Goal: Transaction & Acquisition: Purchase product/service

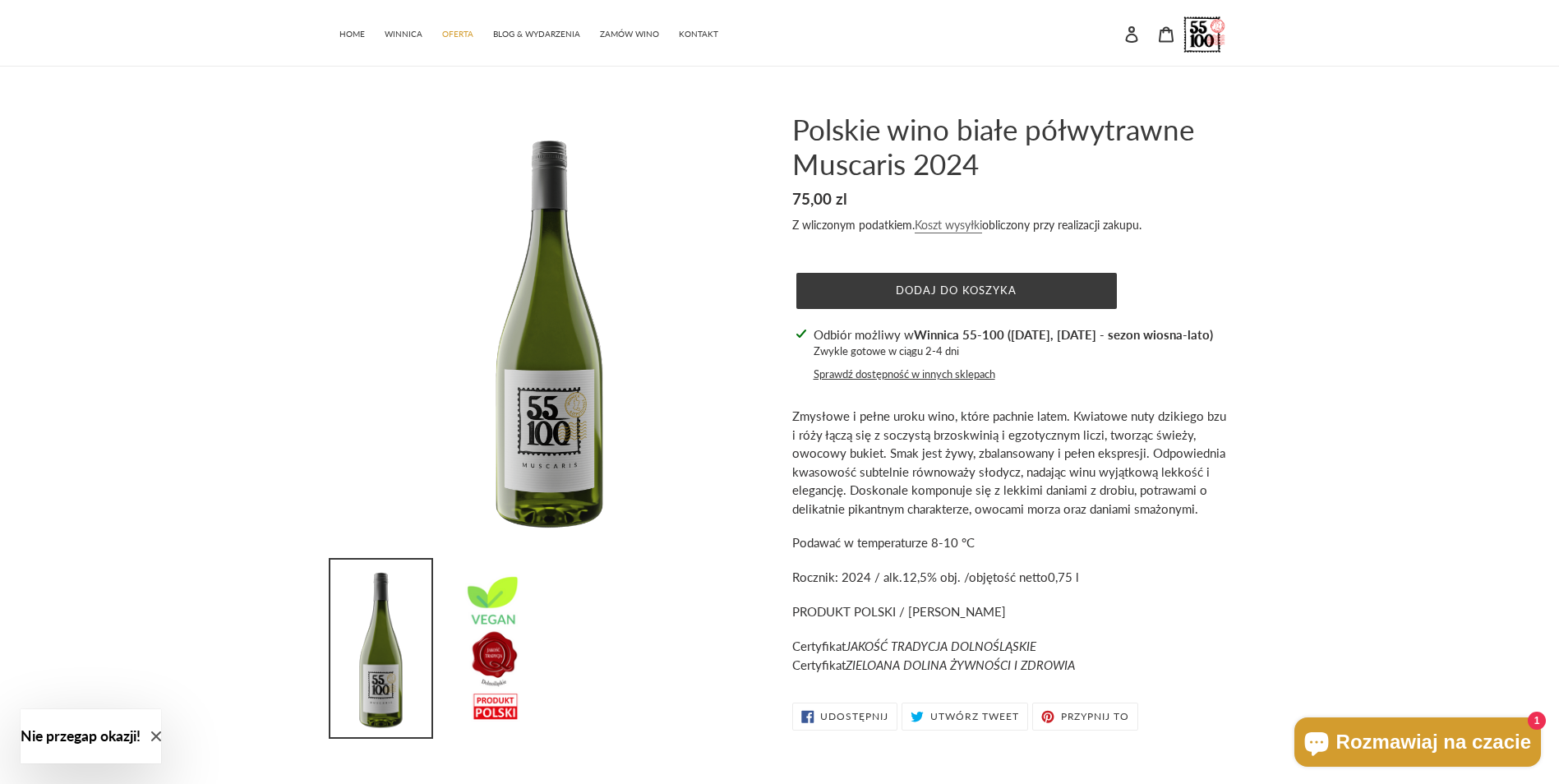
click at [949, 229] on link "Koszt wysyłki" at bounding box center [948, 226] width 67 height 16
click at [1166, 40] on icon at bounding box center [1166, 34] width 17 height 17
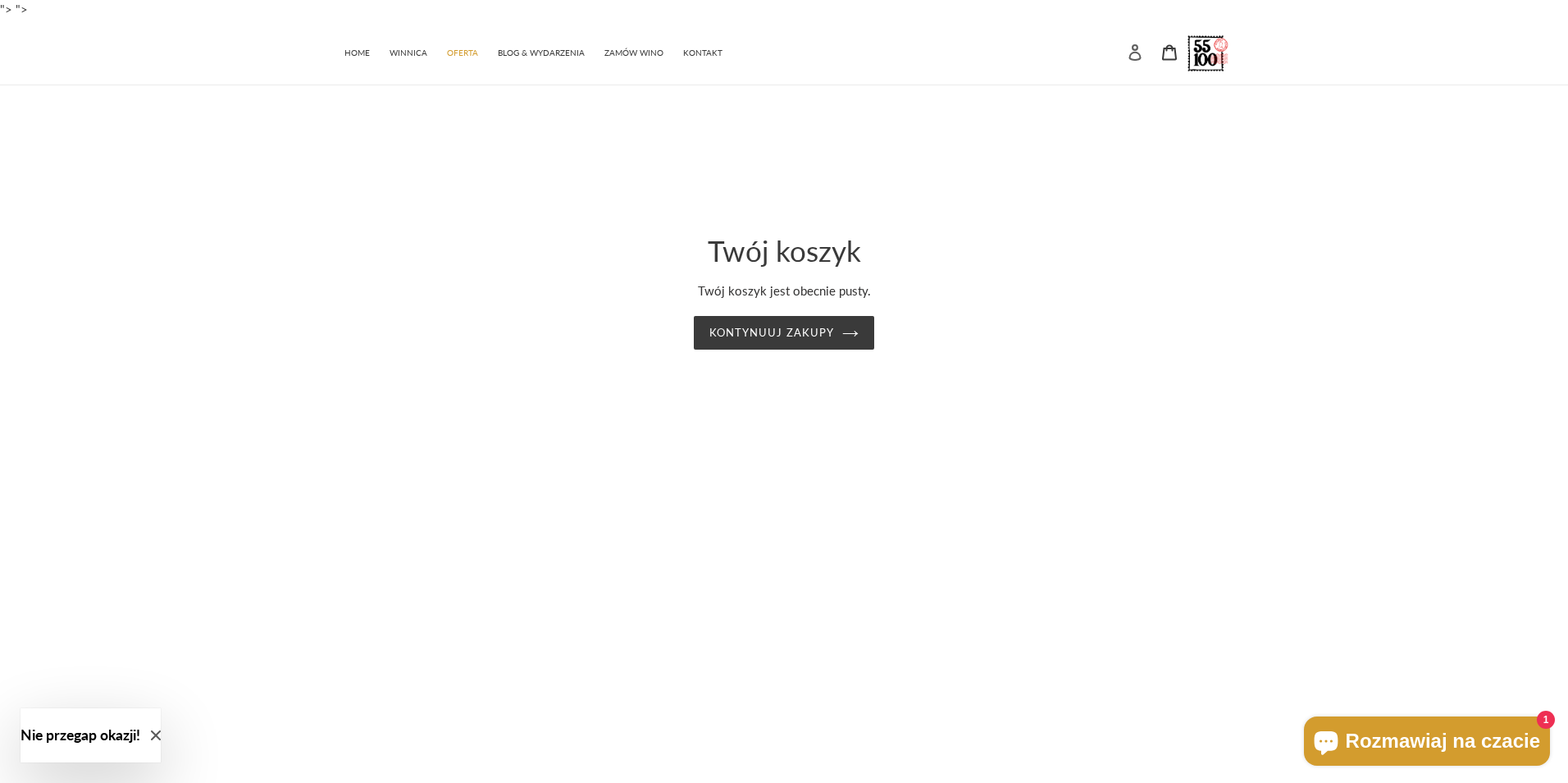
click at [1145, 46] on link "Zaloguj się" at bounding box center [1134, 51] width 34 height 35
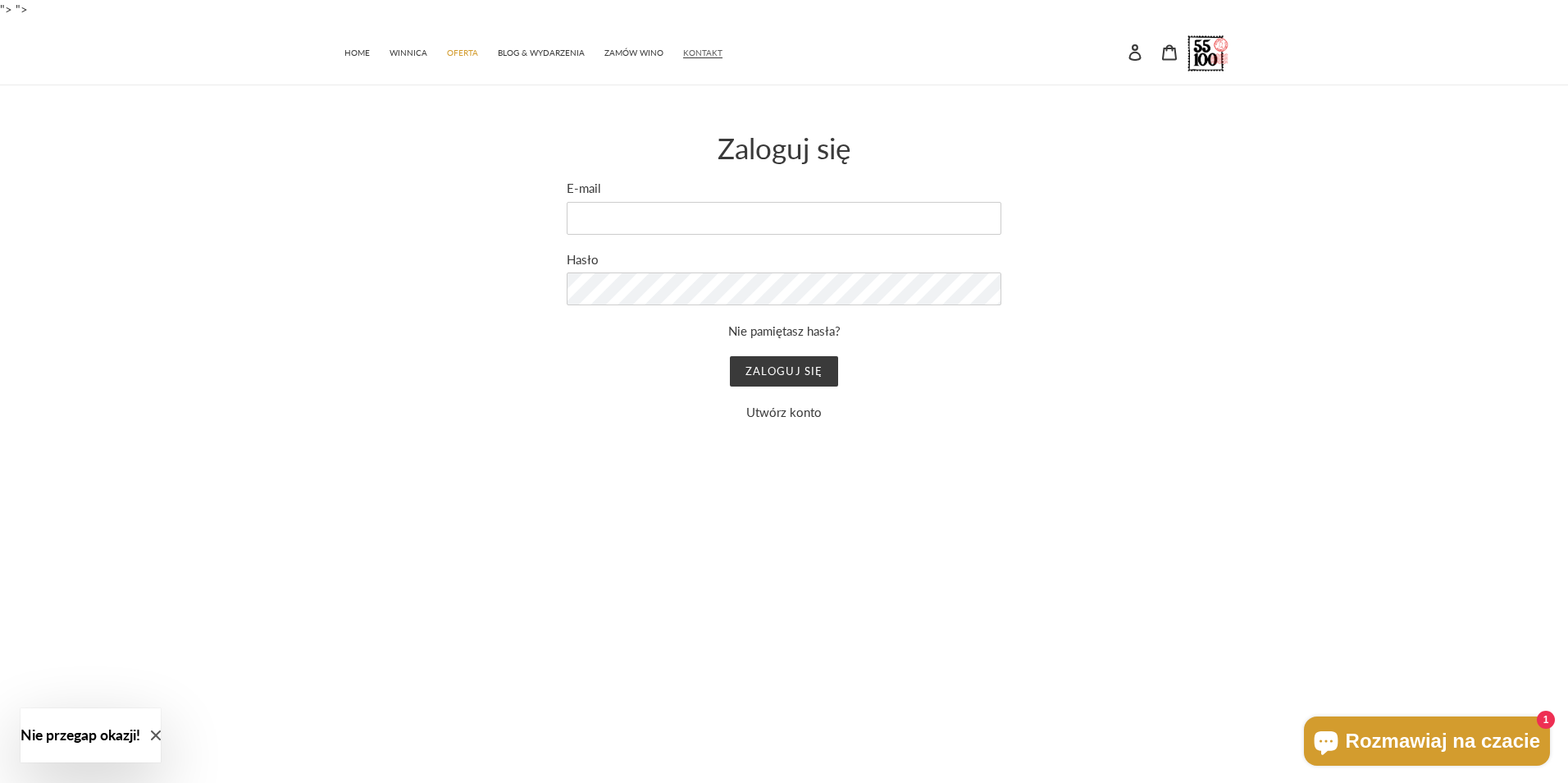
click at [686, 52] on span "KONTAKT" at bounding box center [702, 52] width 39 height 10
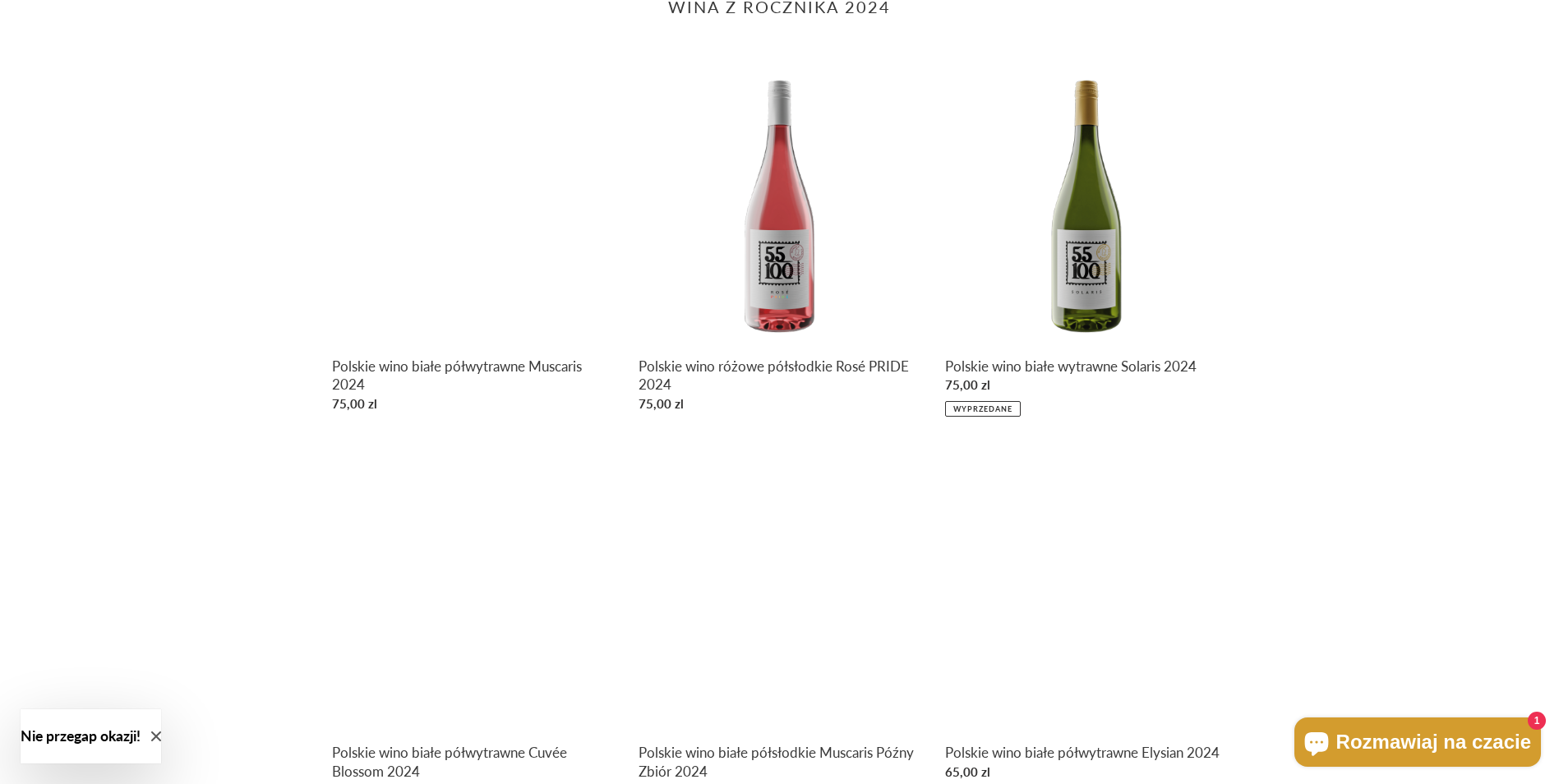
scroll to position [822, 0]
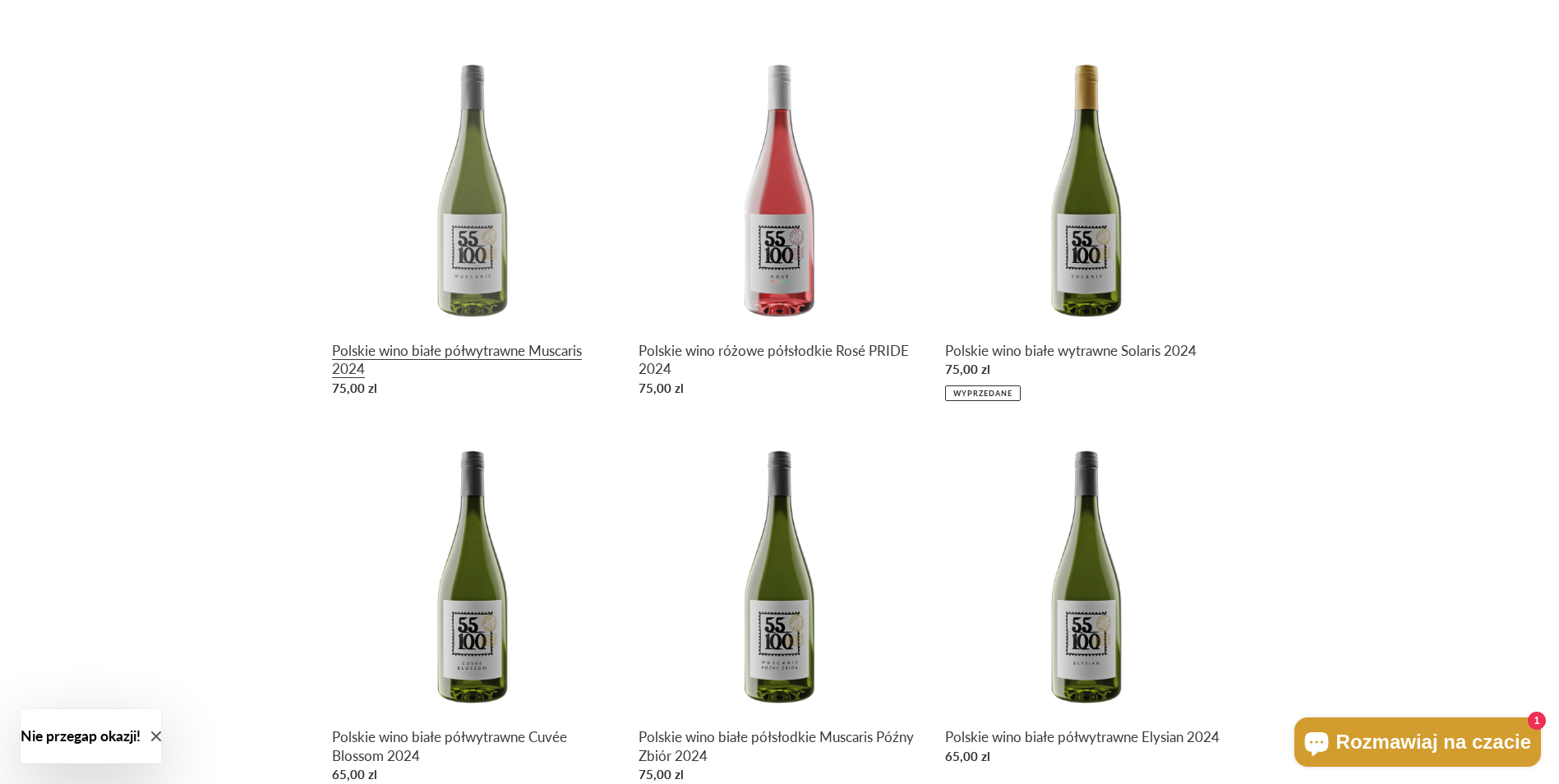
click at [519, 300] on link "Polskie wino białe półwytrawne Muscaris 2024" at bounding box center [473, 225] width 282 height 357
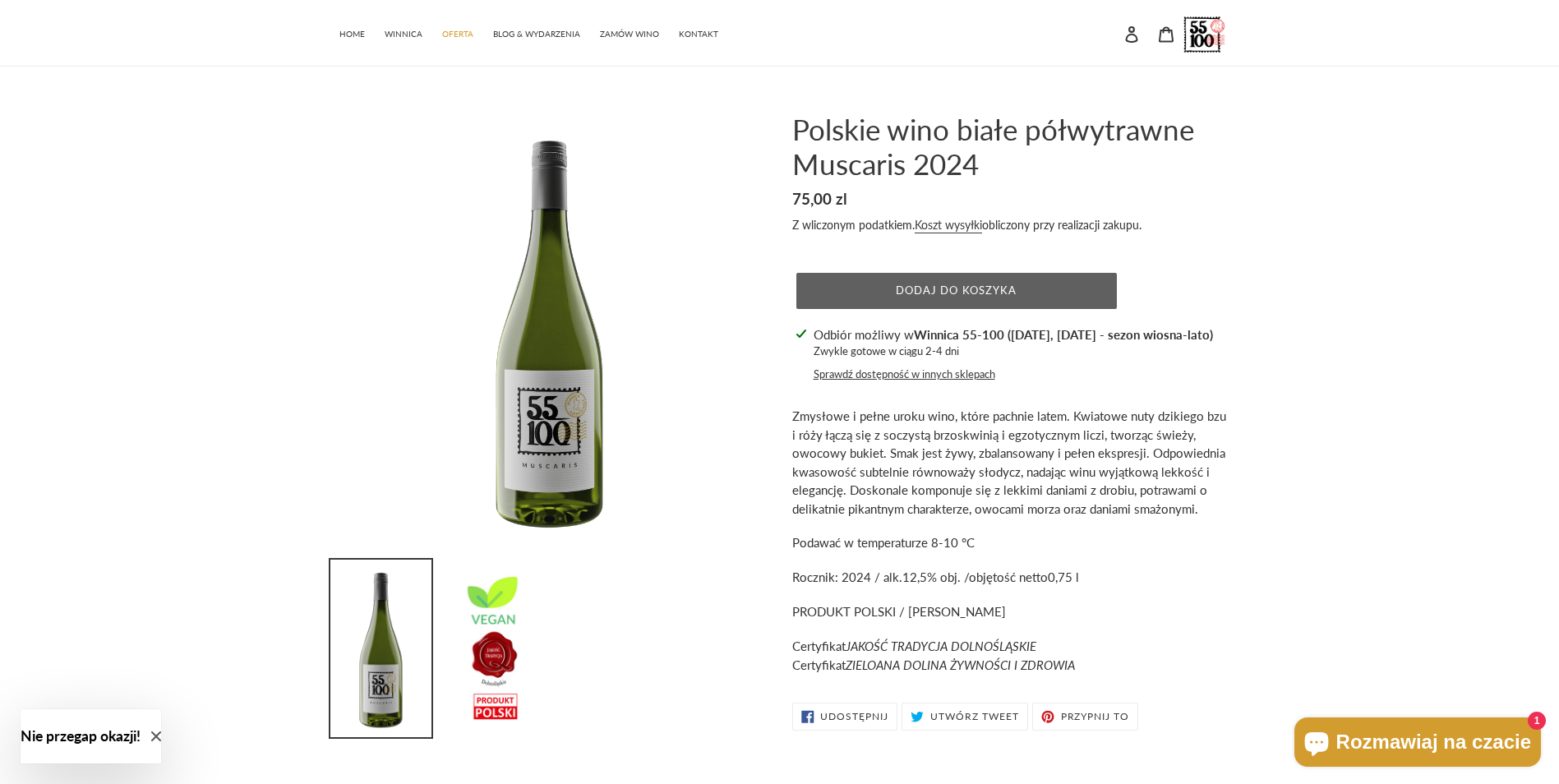
click at [1083, 284] on button "Dodaj do koszyka" at bounding box center [957, 290] width 321 height 36
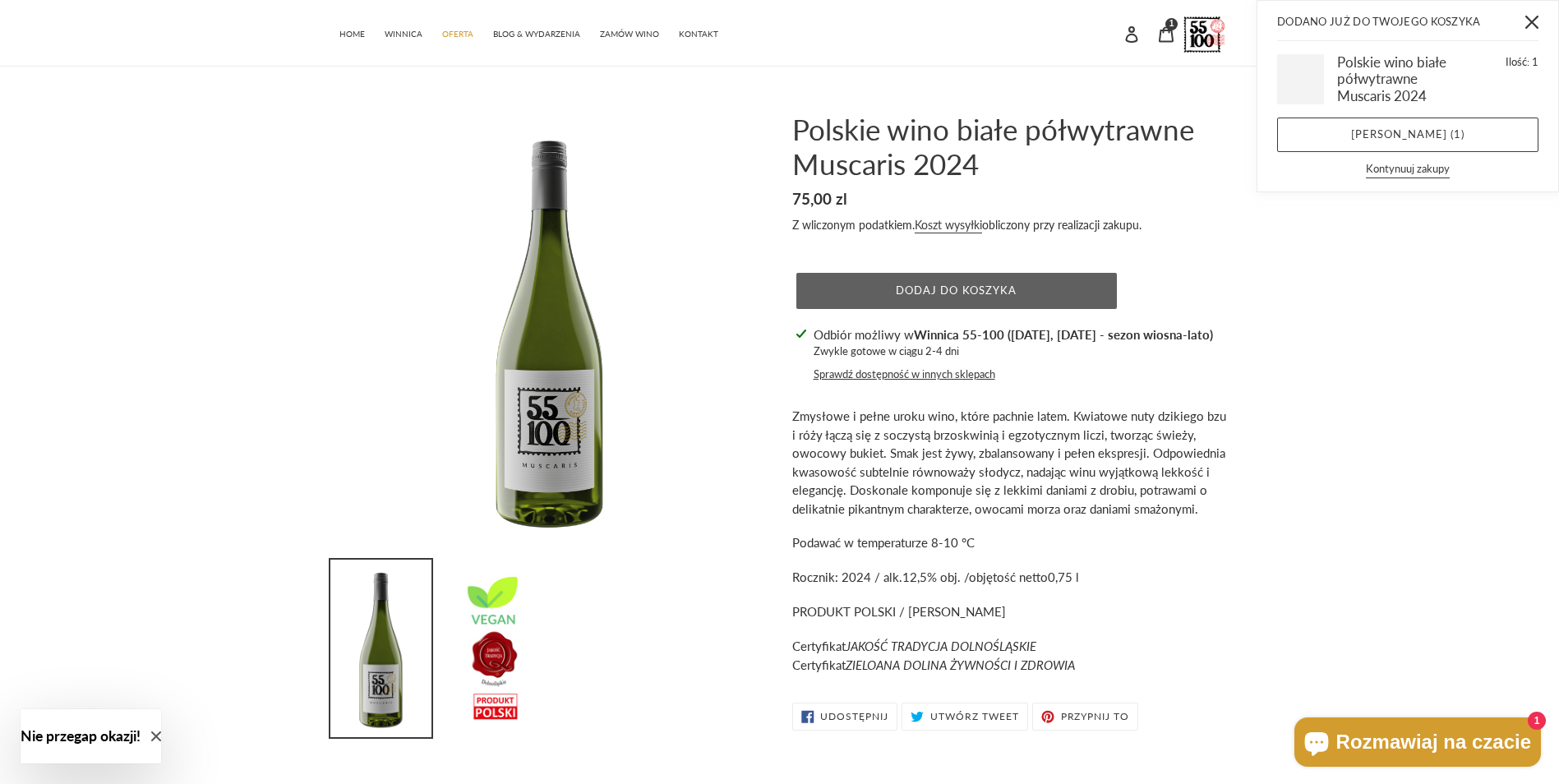
click at [958, 288] on span "Dodaj do koszyka" at bounding box center [956, 290] width 121 height 13
click at [1424, 117] on div "Dodano już do Twojego koszyka Polskie wino białe półwytrawne Muscaris 2024 Iloś…" at bounding box center [1407, 96] width 301 height 191
click at [1427, 131] on link "Zobacz koszyk ( 4 )" at bounding box center [1407, 134] width 261 height 34
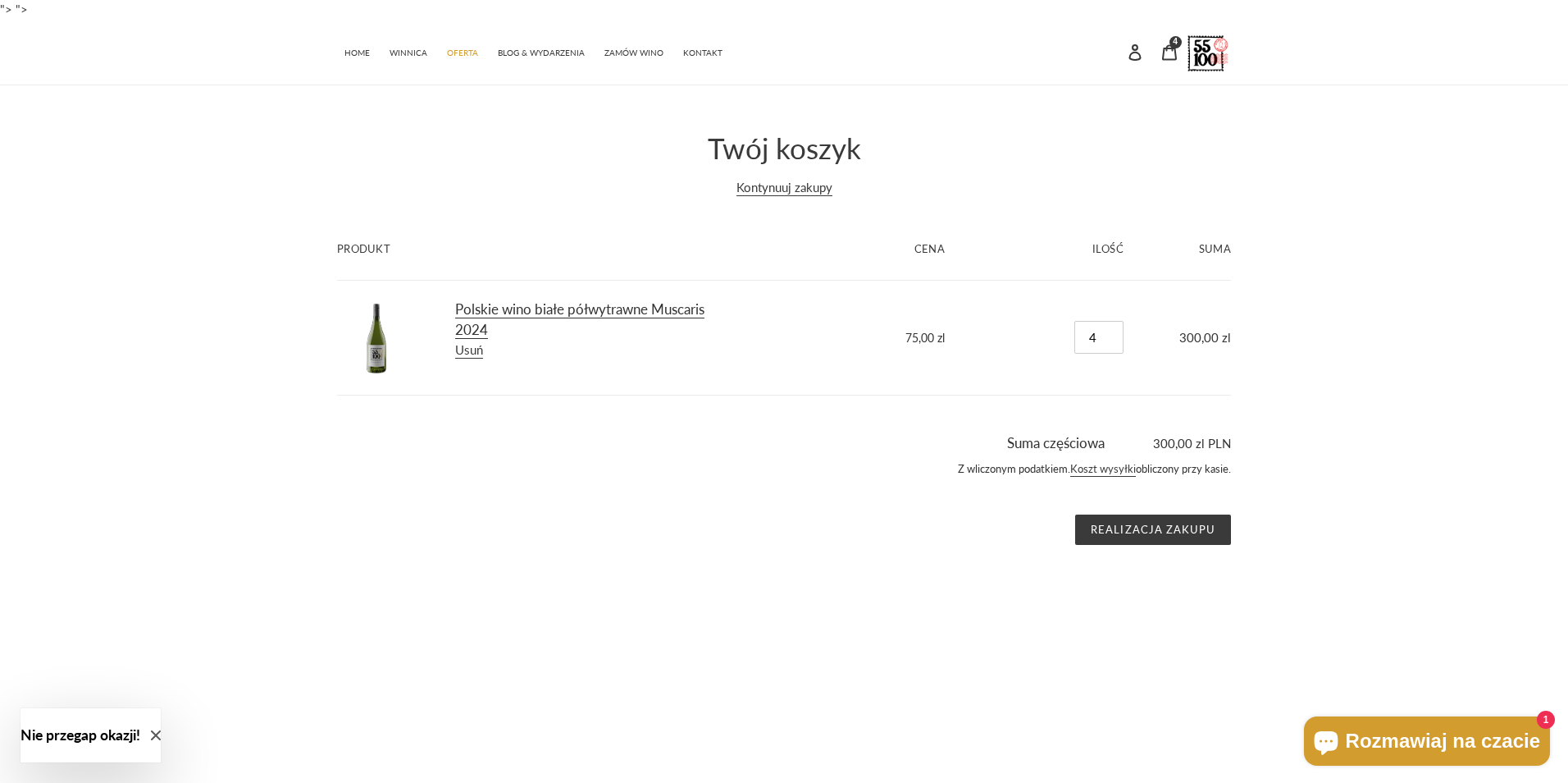
click at [473, 339] on link "Polskie wino białe półwytrawne Muscaris 2024" at bounding box center [579, 319] width 249 height 39
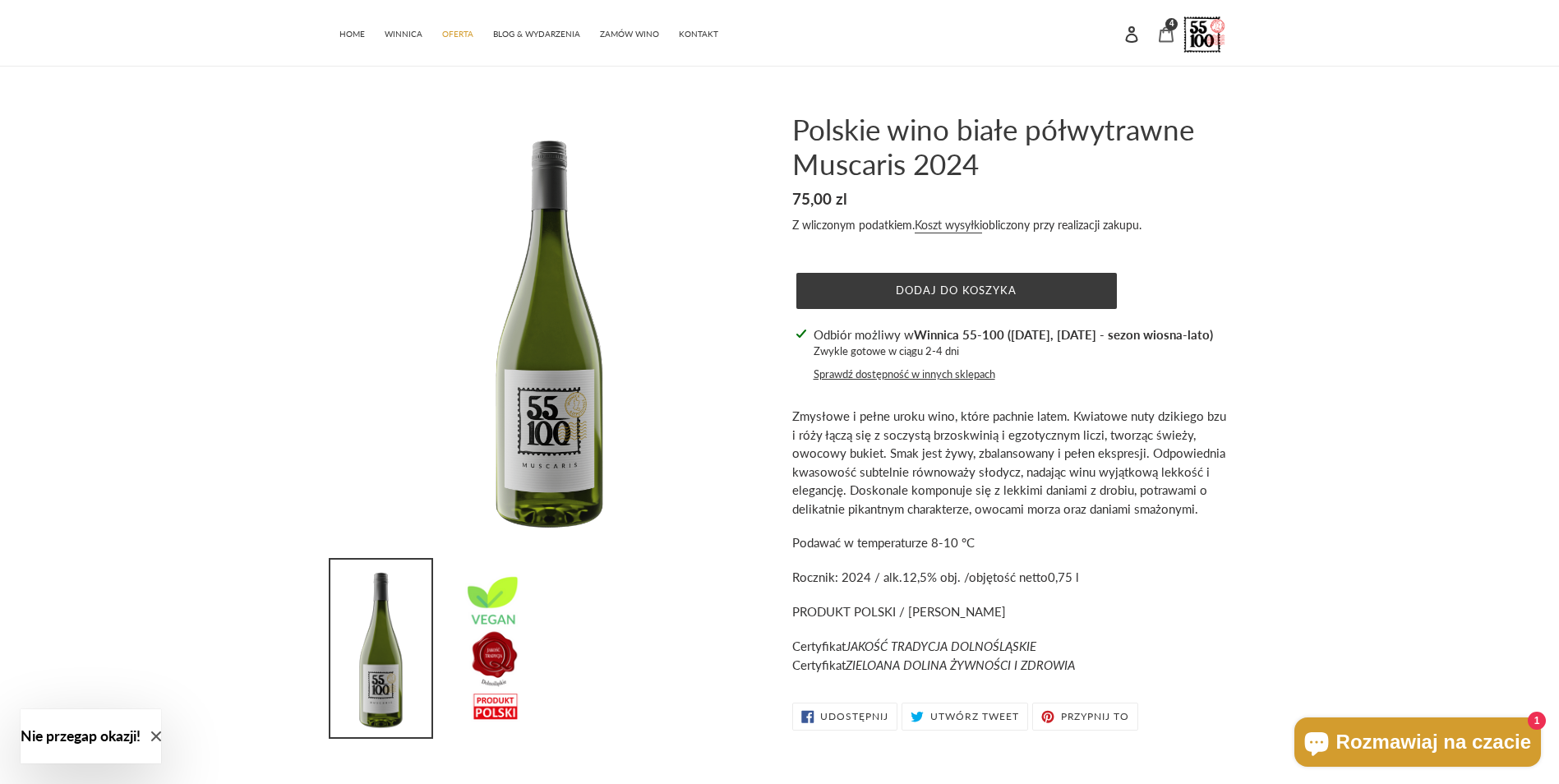
click at [1166, 37] on icon at bounding box center [1166, 34] width 17 height 17
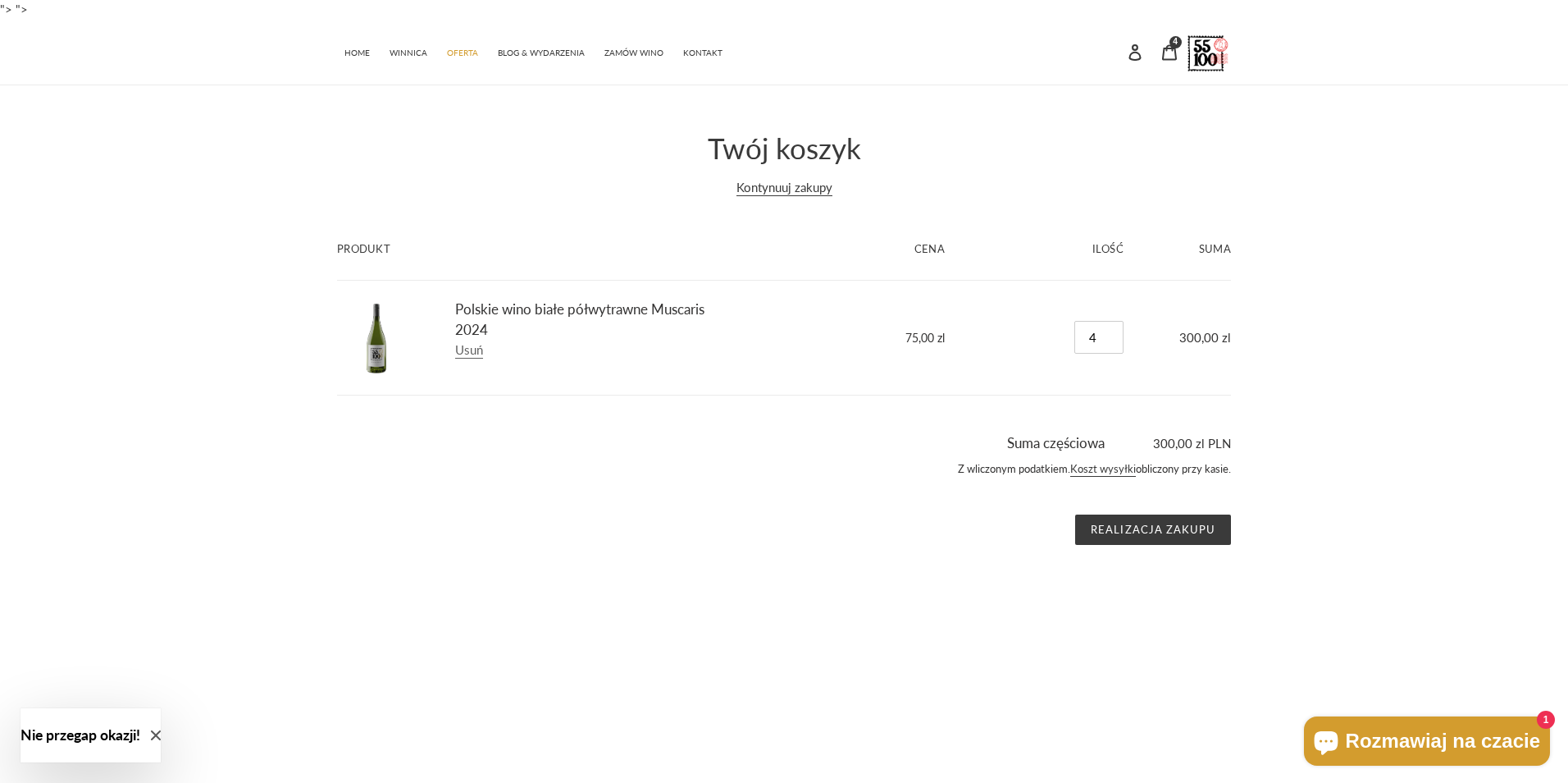
click at [476, 348] on link "Usuń" at bounding box center [469, 350] width 28 height 17
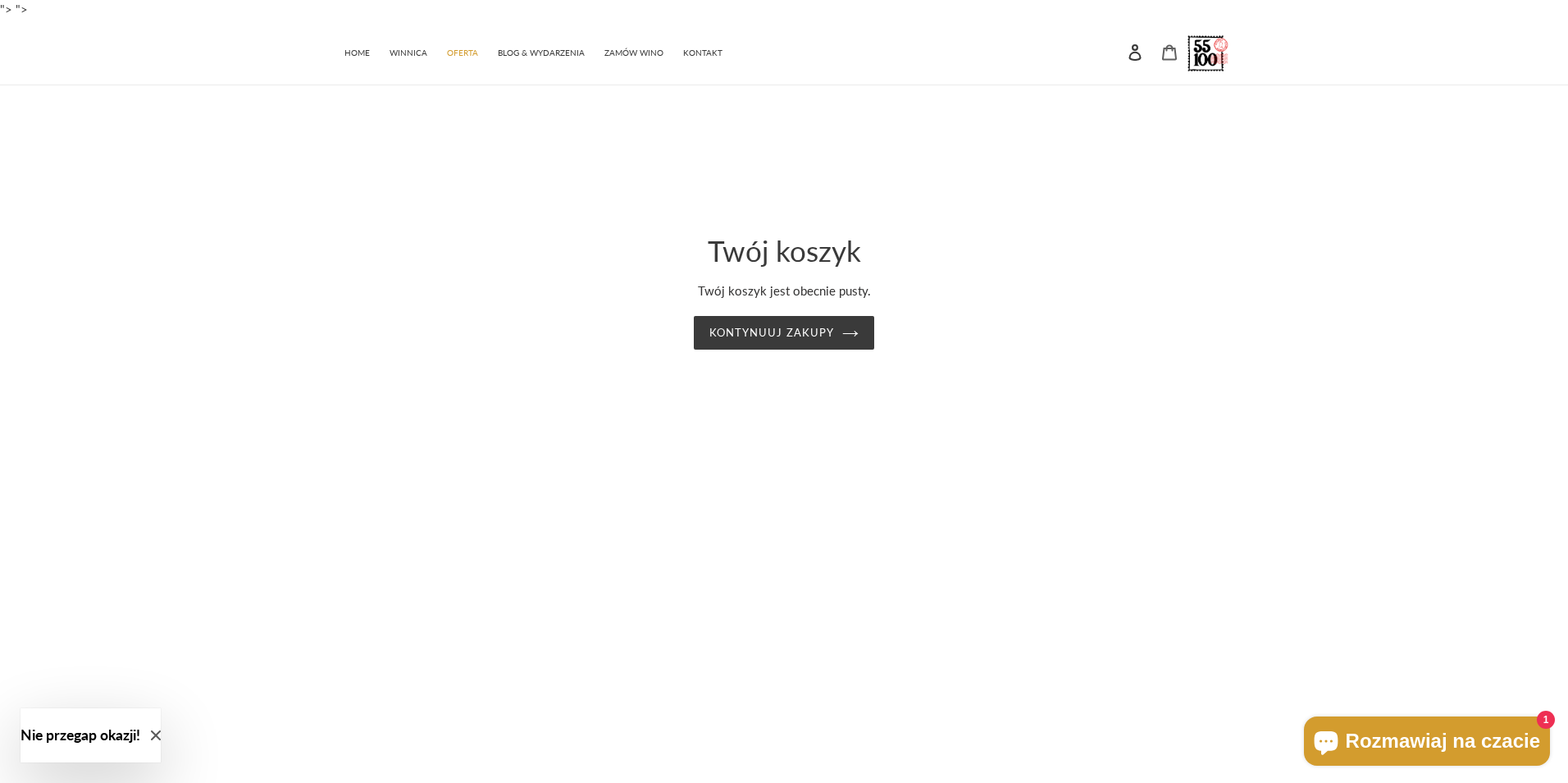
click at [1171, 51] on icon at bounding box center [1169, 52] width 17 height 17
click at [1167, 52] on icon at bounding box center [1169, 52] width 17 height 17
click at [1169, 52] on icon at bounding box center [1169, 52] width 17 height 17
click at [368, 52] on span "HOME" at bounding box center [357, 52] width 25 height 10
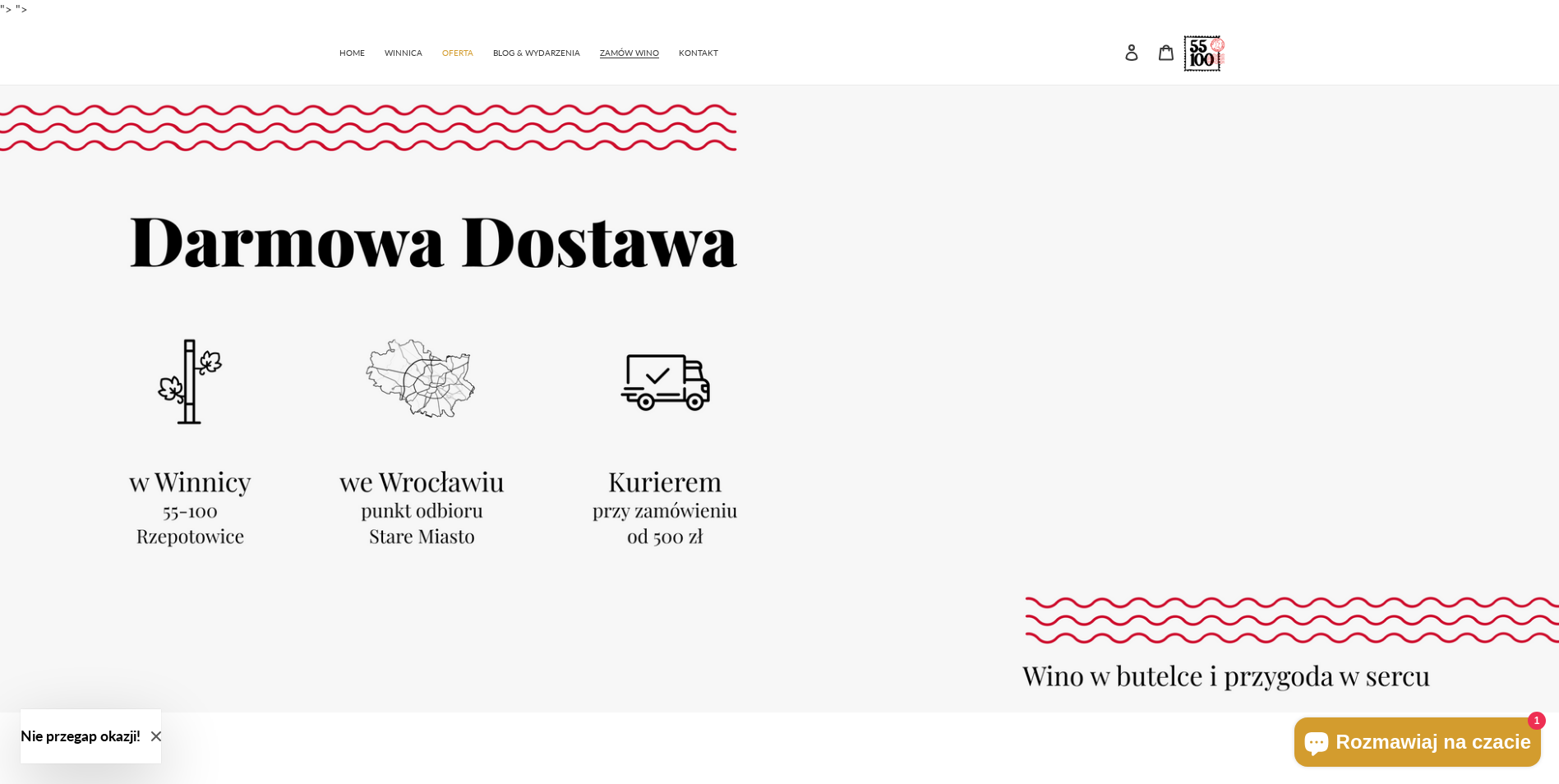
click at [726, 50] on nav "HOME [GEOGRAPHIC_DATA] OFERTA BLOG & WYDARZENIA ZAMÓW WINO KONTAKT" at bounding box center [780, 52] width 449 height 66
click at [709, 51] on span "KONTAKT" at bounding box center [698, 53] width 39 height 11
